Goal: Information Seeking & Learning: Check status

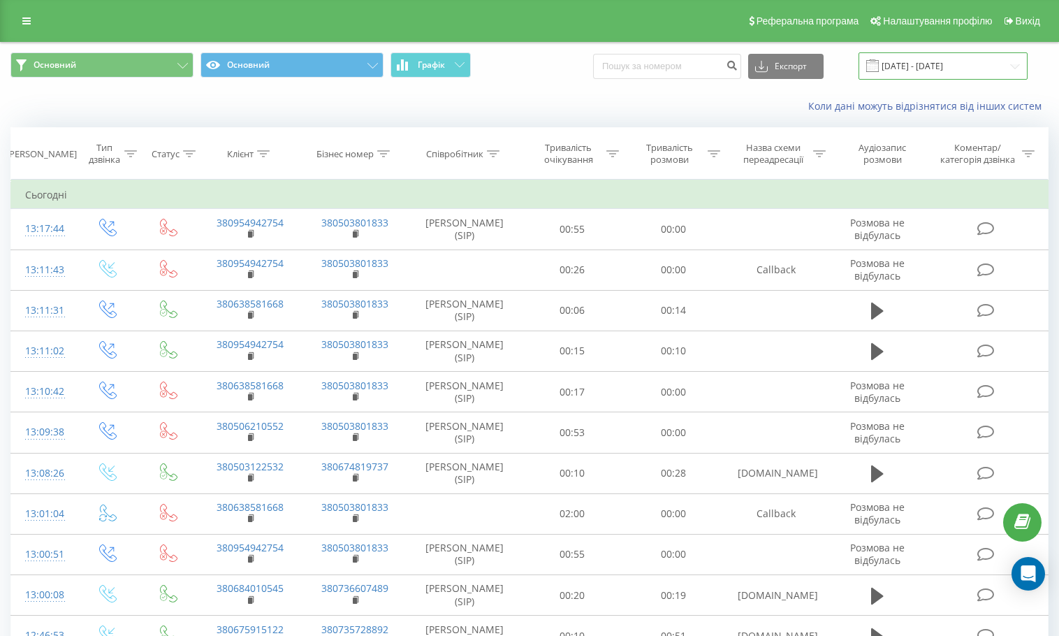
click at [919, 58] on input "[DATE] - [DATE]" at bounding box center [943, 65] width 169 height 27
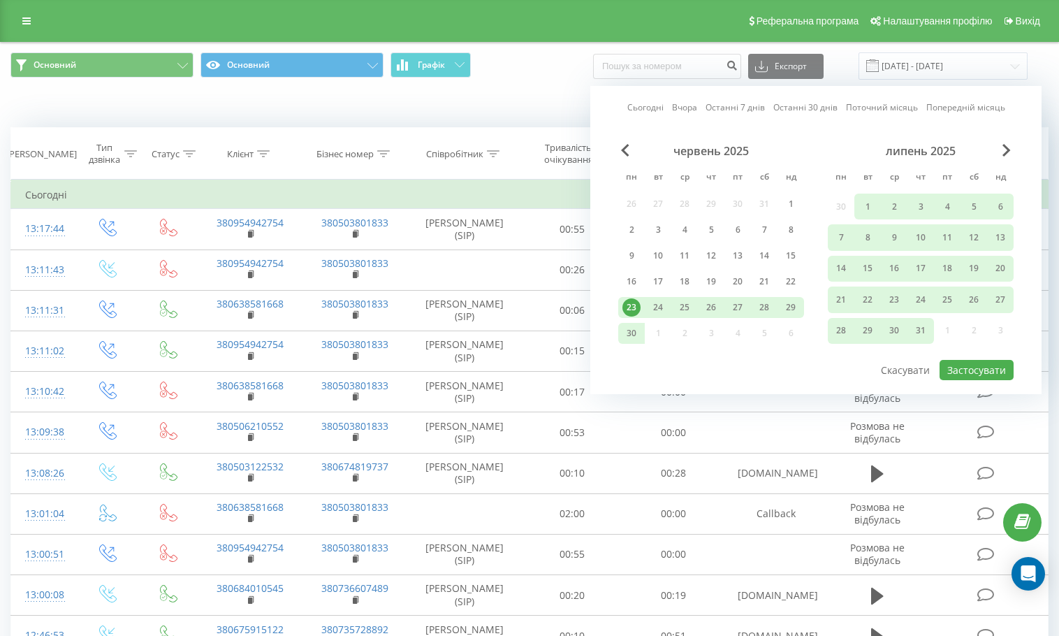
click at [637, 110] on link "Сьогодні" at bounding box center [645, 107] width 36 height 13
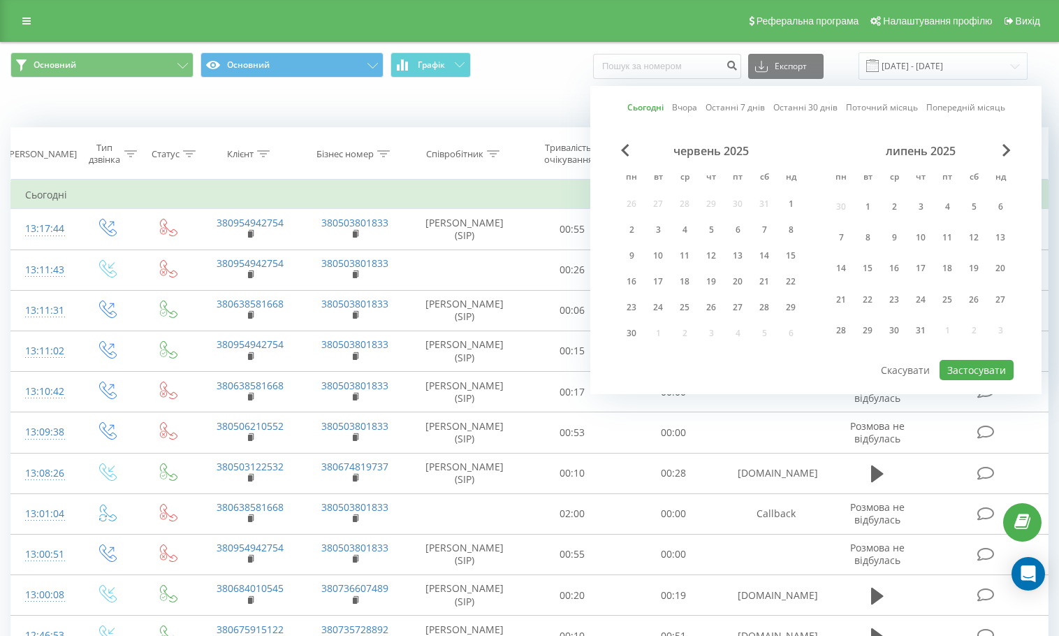
click at [959, 379] on div "Сьогодні Вчора Останні 7 днів Останні 30 днів Поточний місяць Попередній місяць…" at bounding box center [815, 240] width 451 height 308
click at [960, 369] on button "Застосувати" at bounding box center [977, 370] width 74 height 20
type input "[DATE] - [DATE]"
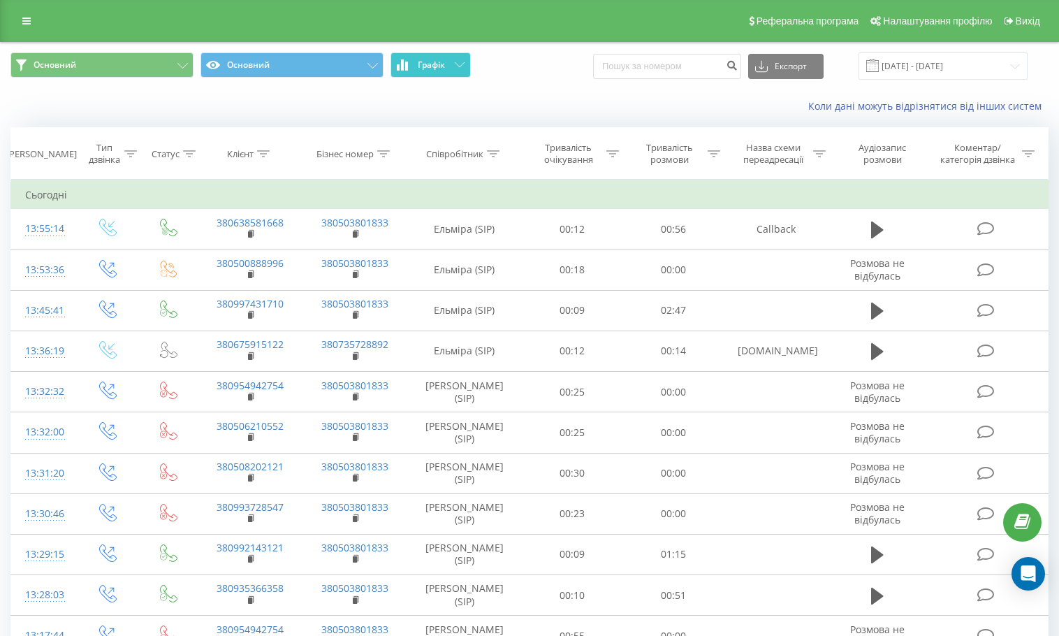
click at [460, 75] on button "Графік" at bounding box center [431, 64] width 80 height 25
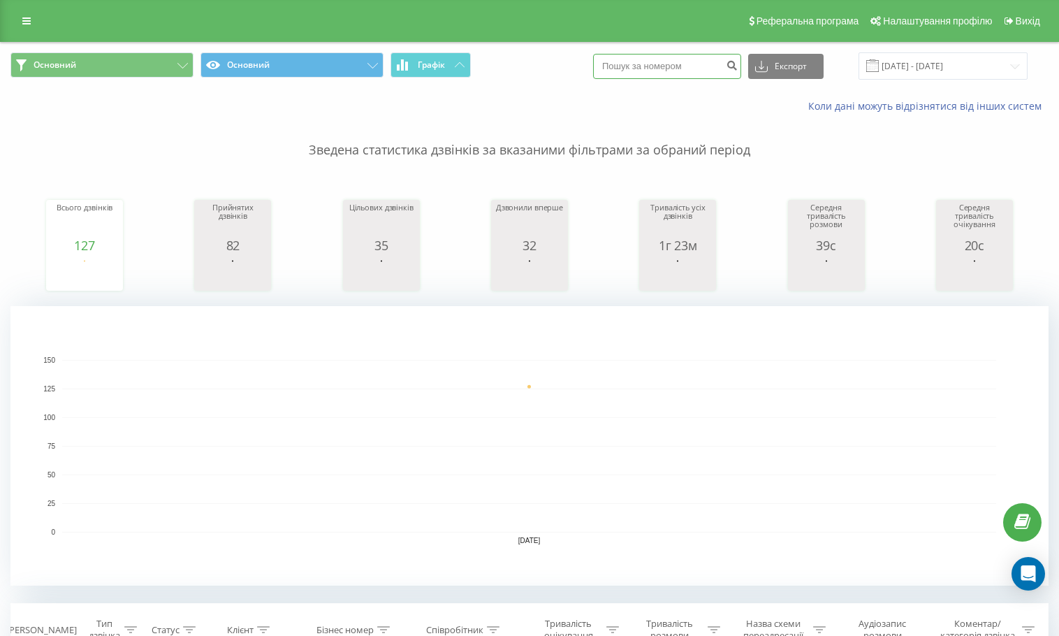
paste input "380674978887"
type input "380674978887"
click at [738, 64] on icon "submit" at bounding box center [732, 63] width 12 height 8
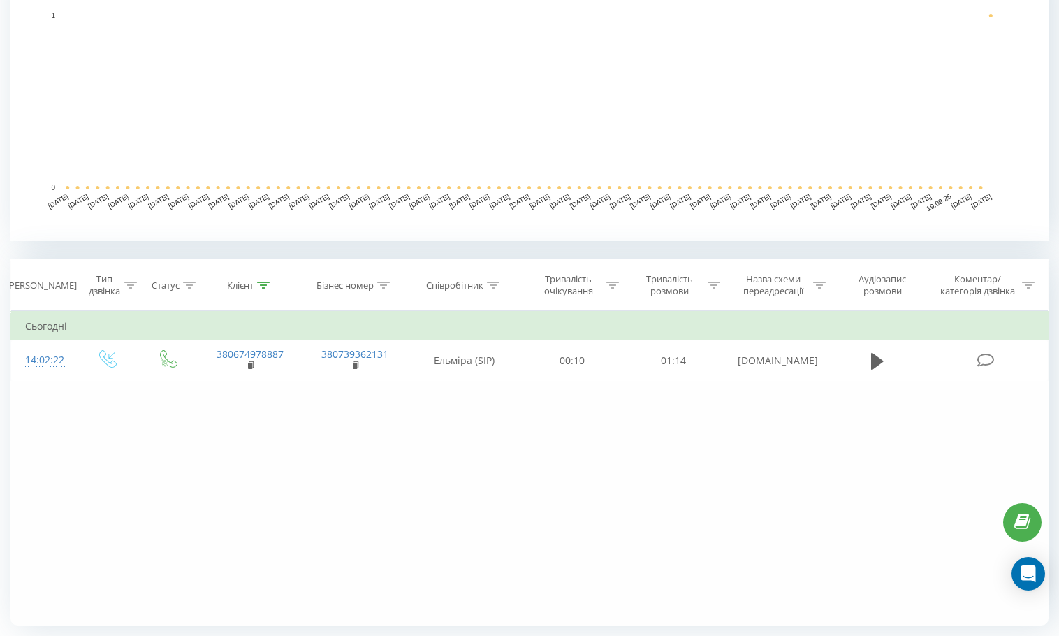
scroll to position [349, 0]
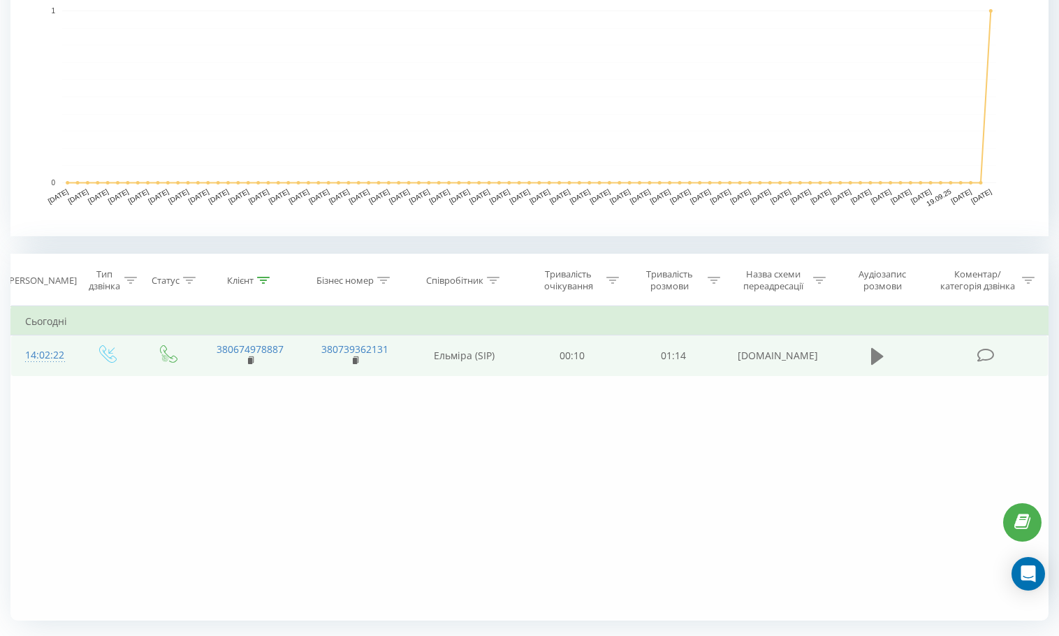
click at [875, 352] on icon at bounding box center [877, 355] width 13 height 17
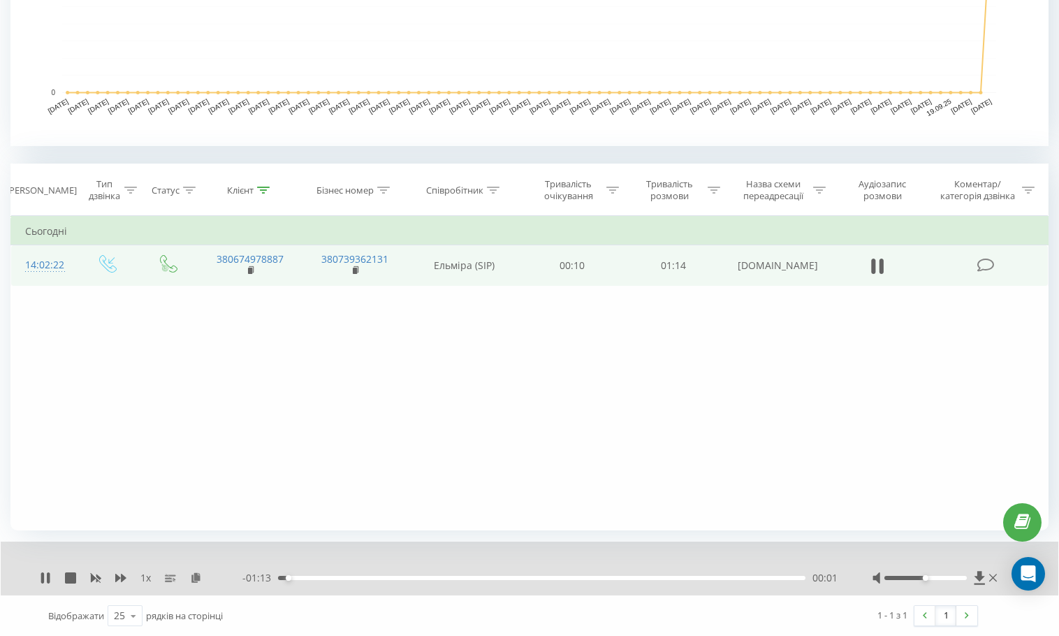
scroll to position [440, 0]
click at [45, 579] on icon at bounding box center [45, 577] width 11 height 11
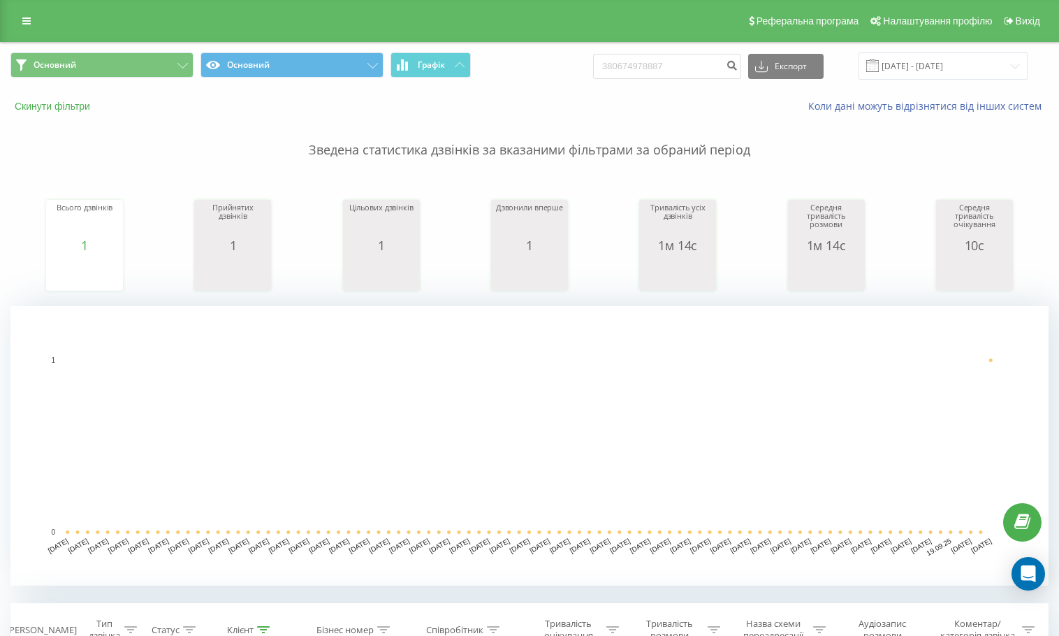
click at [32, 108] on button "Скинути фільтри" at bounding box center [53, 106] width 87 height 13
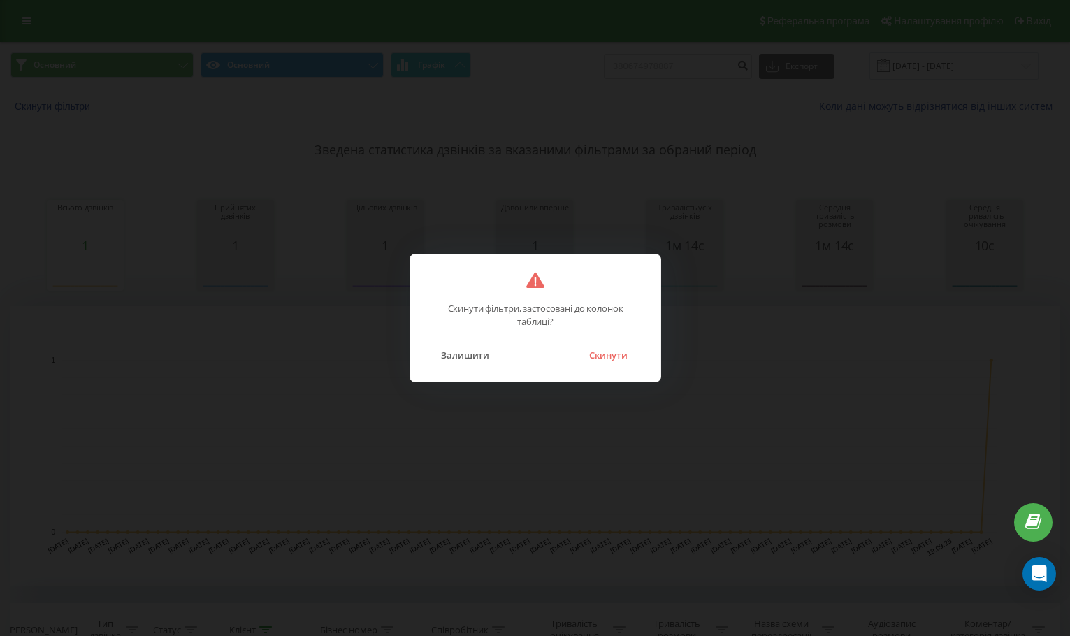
click at [628, 358] on button "Скинути" at bounding box center [608, 355] width 52 height 18
